Goal: Navigation & Orientation: Understand site structure

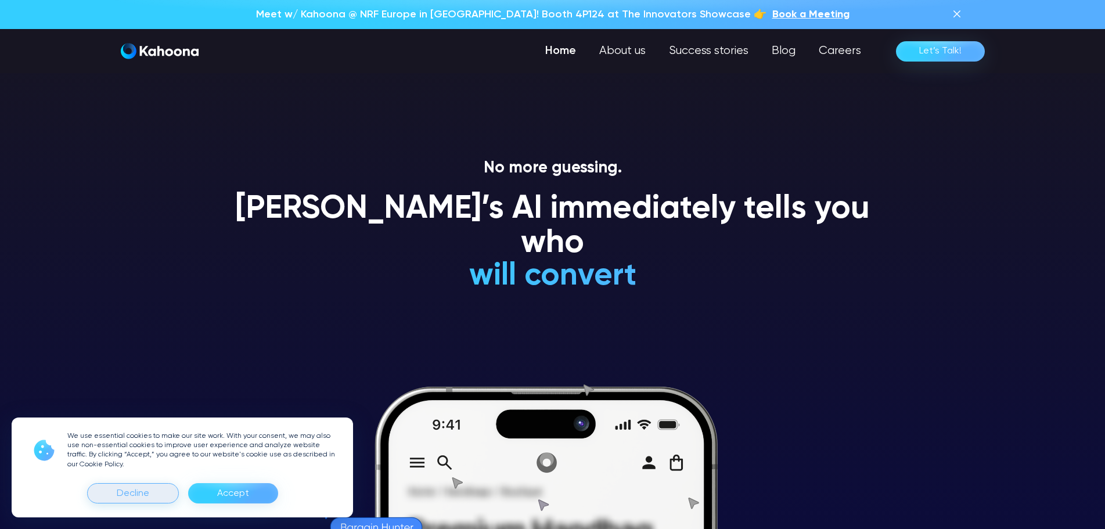
click at [131, 492] on div "Decline" at bounding box center [133, 493] width 33 height 19
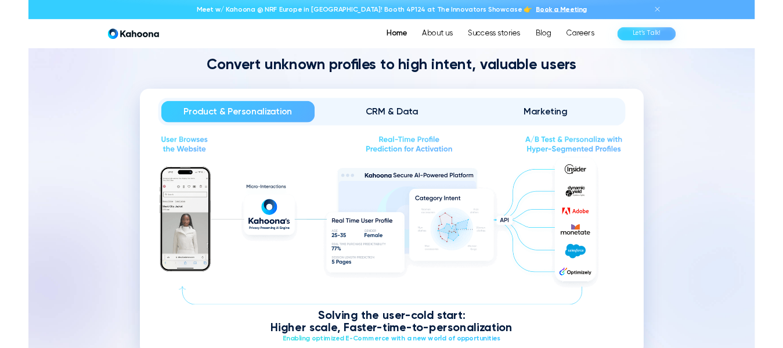
scroll to position [1165, 0]
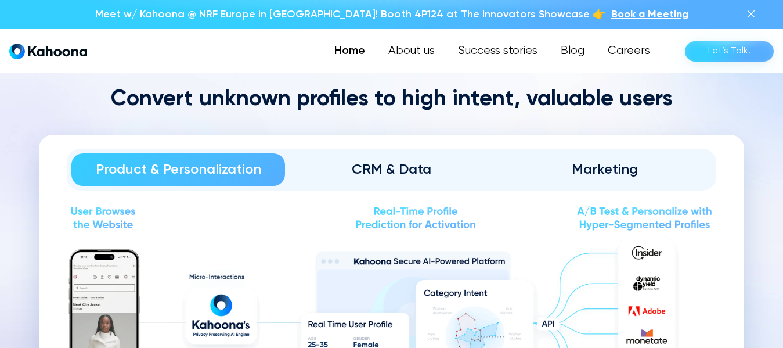
click at [381, 167] on div "CRM & Data" at bounding box center [391, 169] width 181 height 19
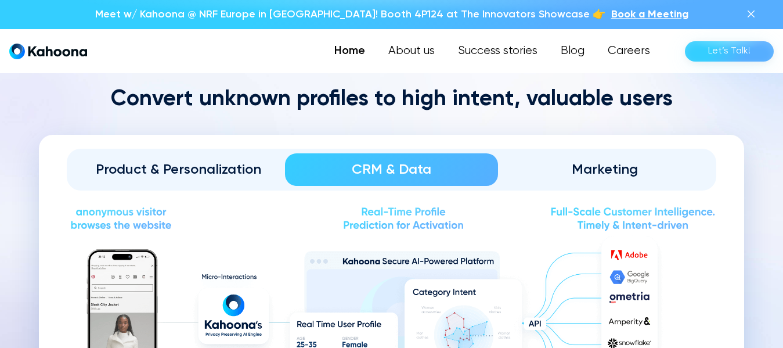
click at [613, 160] on div "Marketing" at bounding box center [605, 169] width 181 height 19
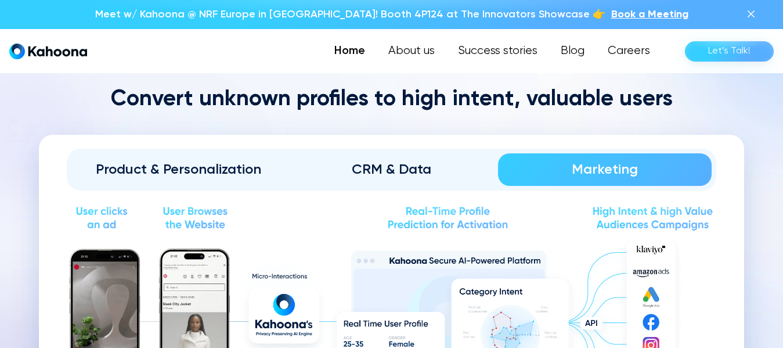
click at [396, 169] on div "CRM & Data" at bounding box center [391, 169] width 181 height 19
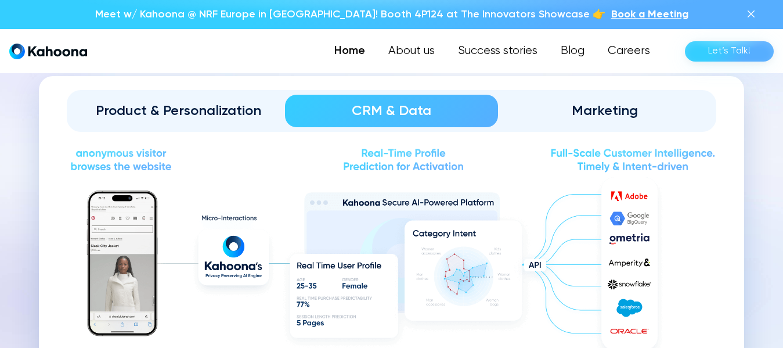
scroll to position [1223, 0]
click at [174, 112] on div "Product & Personalization" at bounding box center [178, 111] width 181 height 19
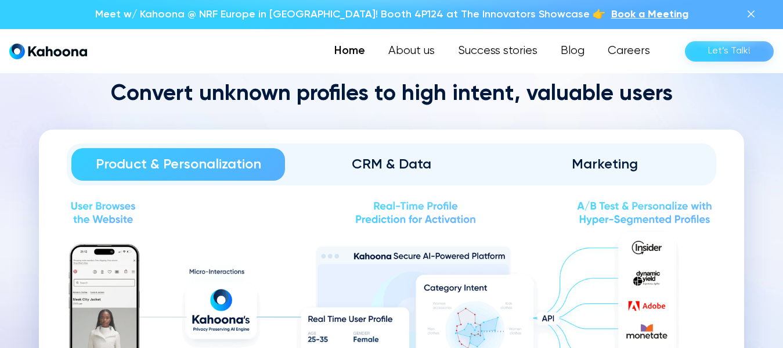
scroll to position [1171, 0]
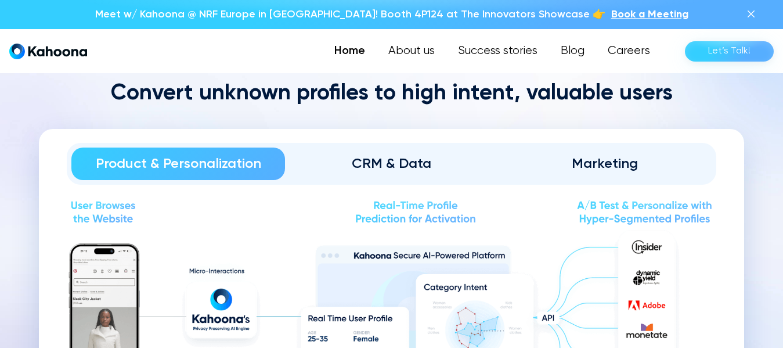
click at [380, 167] on div "CRM & Data" at bounding box center [391, 163] width 181 height 19
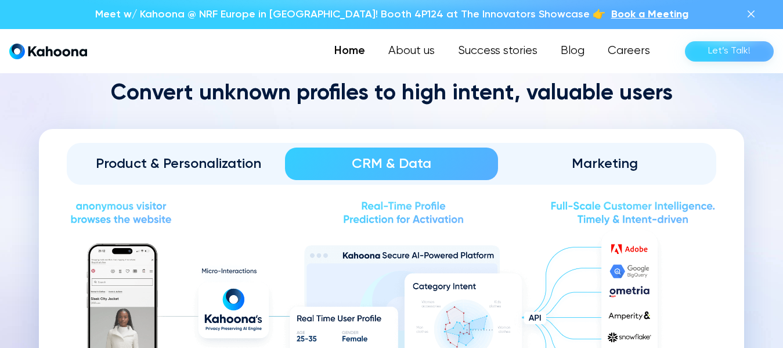
click at [170, 169] on div "Product & Personalization" at bounding box center [178, 163] width 181 height 19
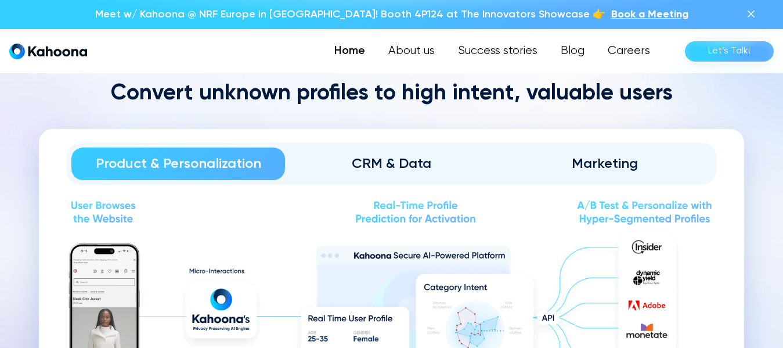
click at [606, 166] on div "Marketing" at bounding box center [605, 163] width 181 height 19
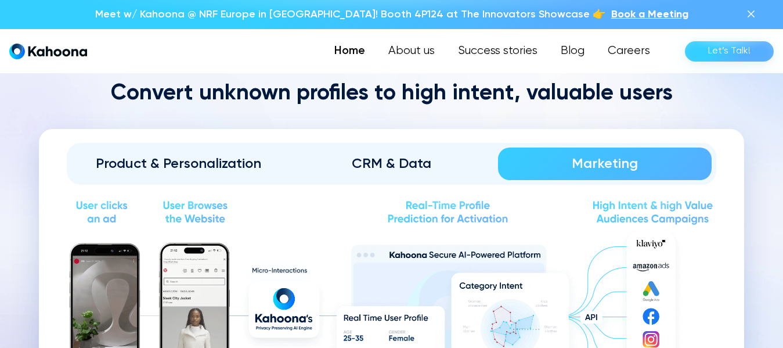
click at [397, 171] on div "CRM & Data" at bounding box center [391, 163] width 181 height 19
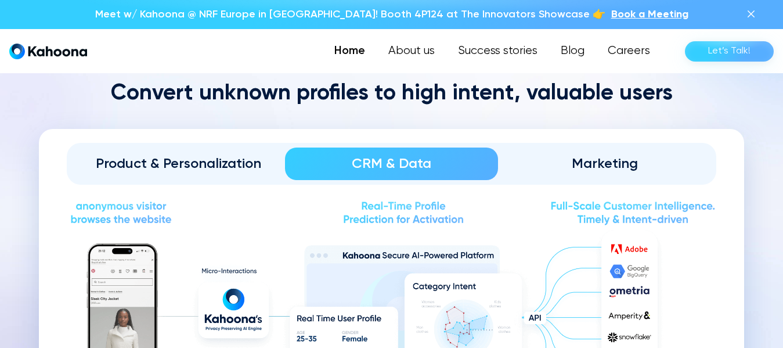
click at [224, 169] on div "Product & Personalization" at bounding box center [178, 163] width 181 height 19
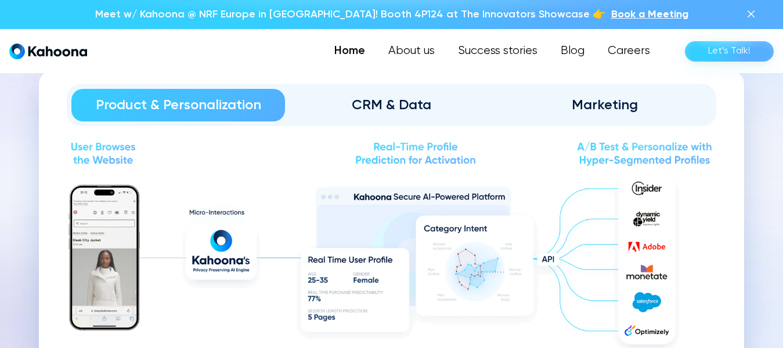
scroll to position [1229, 0]
click at [752, 15] on img at bounding box center [752, 14] width 14 height 14
